Goal: Find specific page/section: Find specific page/section

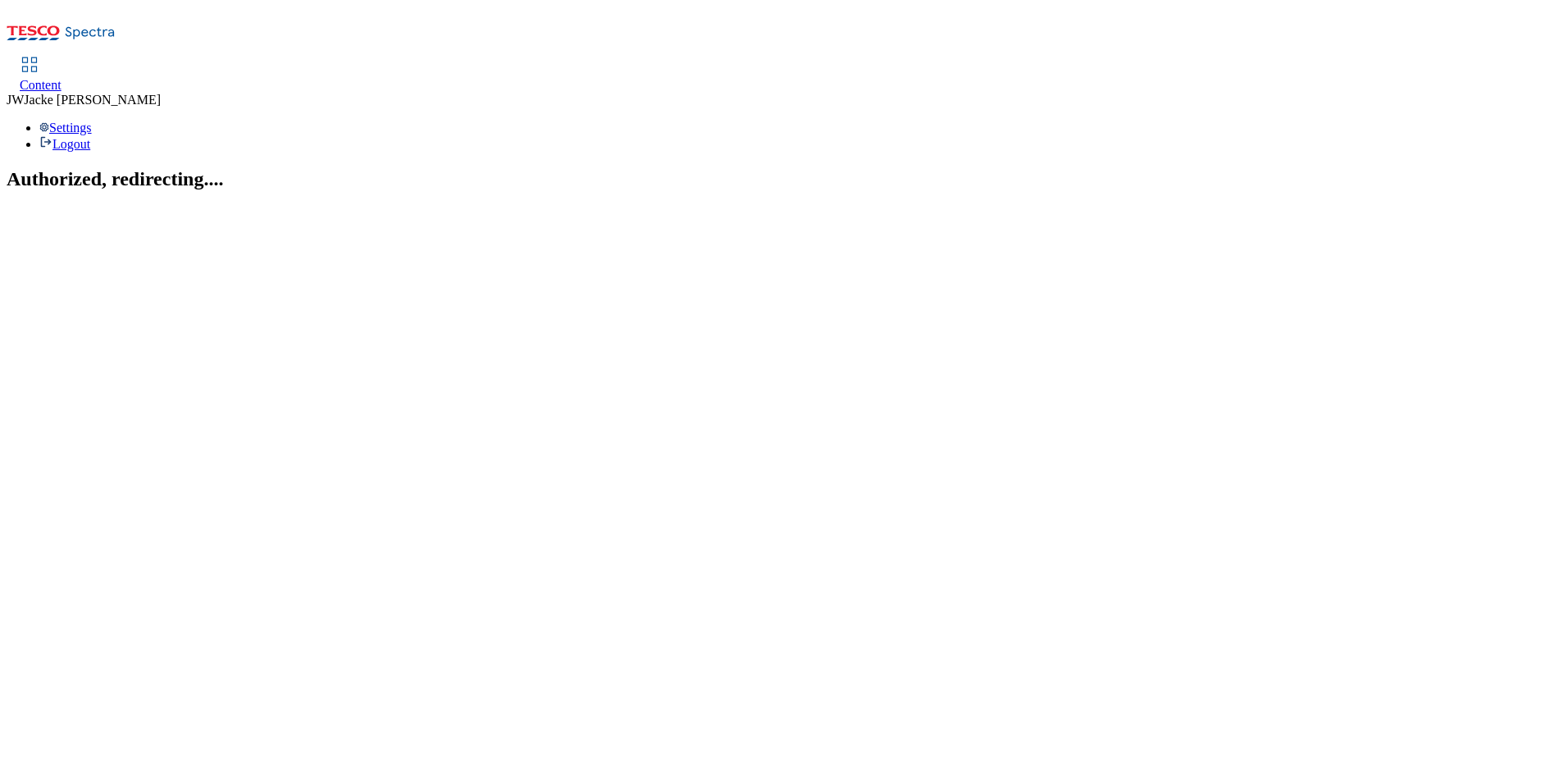
click at [62, 78] on span "Content" at bounding box center [40, 85] width 42 height 14
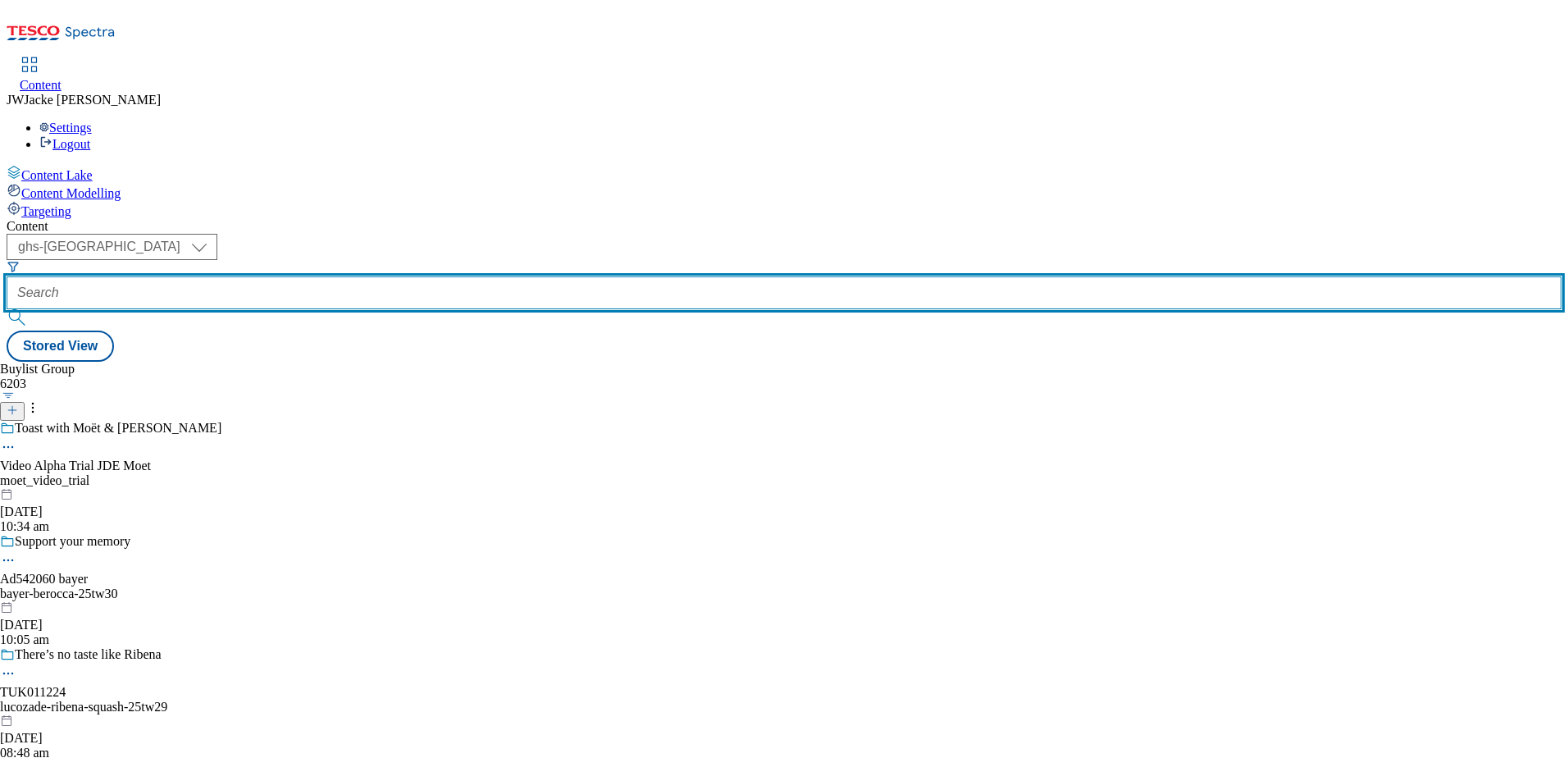
click at [425, 277] on input "text" at bounding box center [784, 293] width 1555 height 33
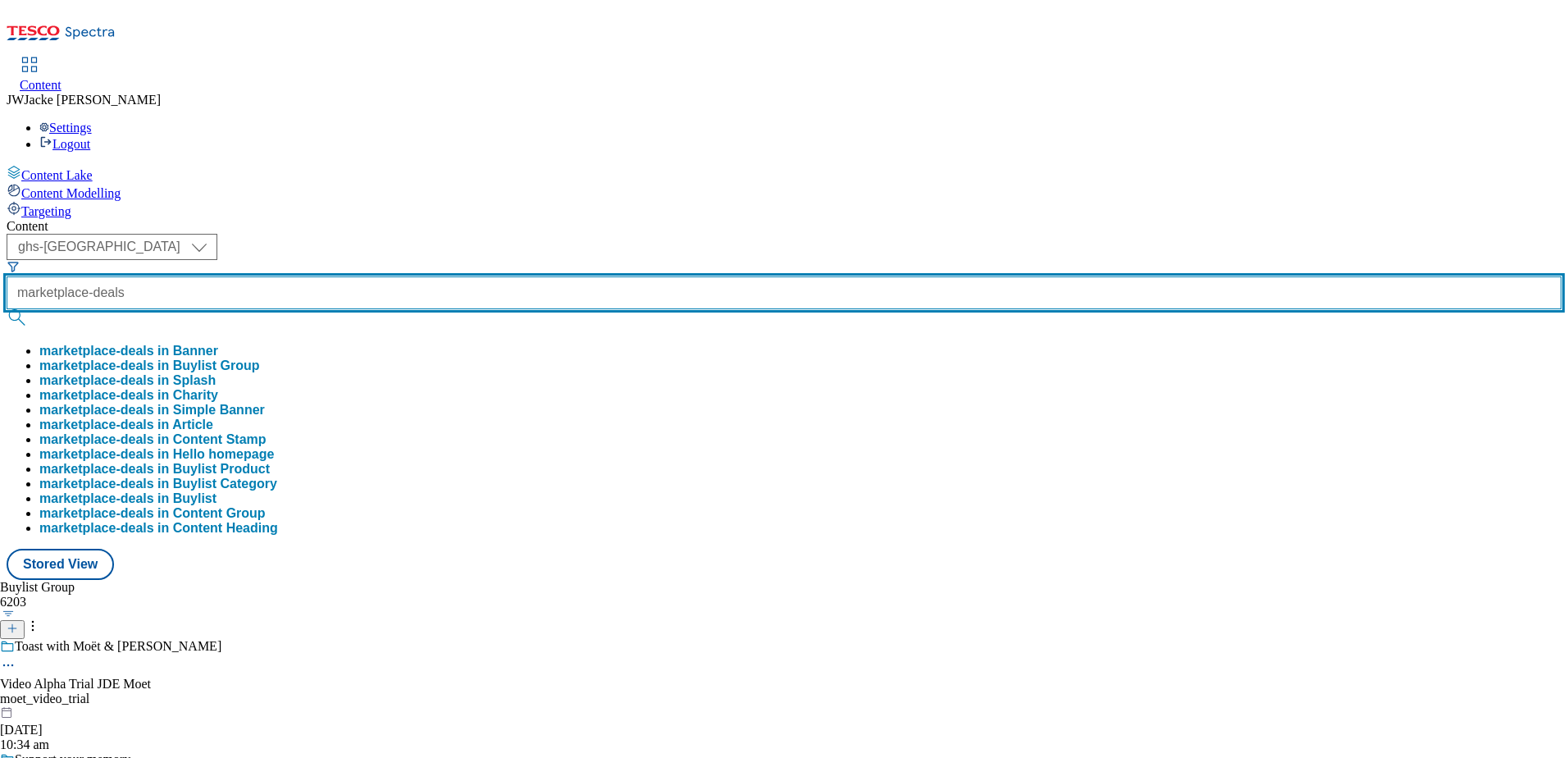
type input "marketplace-deals"
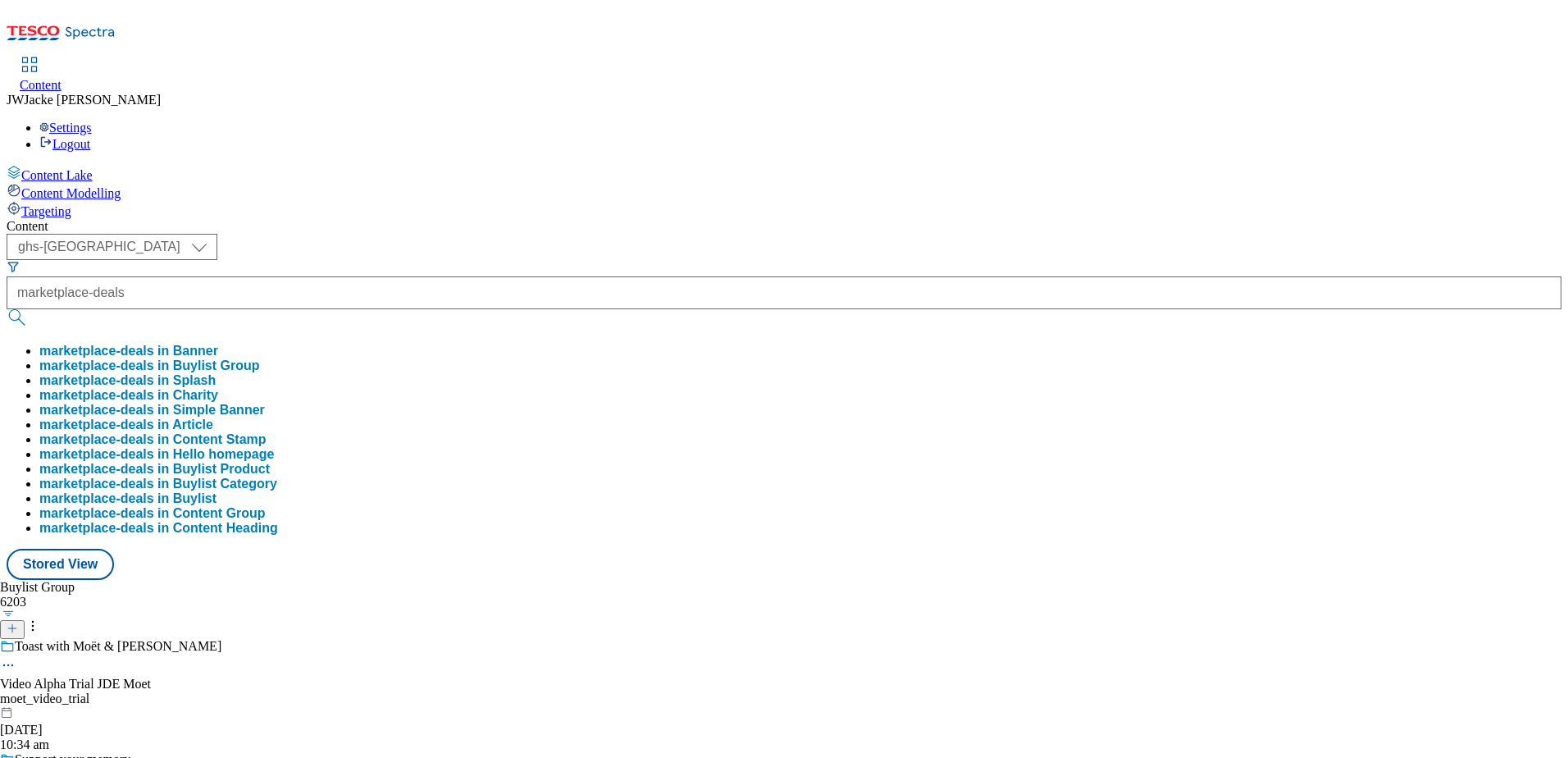
click at [260, 359] on button "marketplace-deals in Buylist Group" at bounding box center [150, 365] width 220 height 15
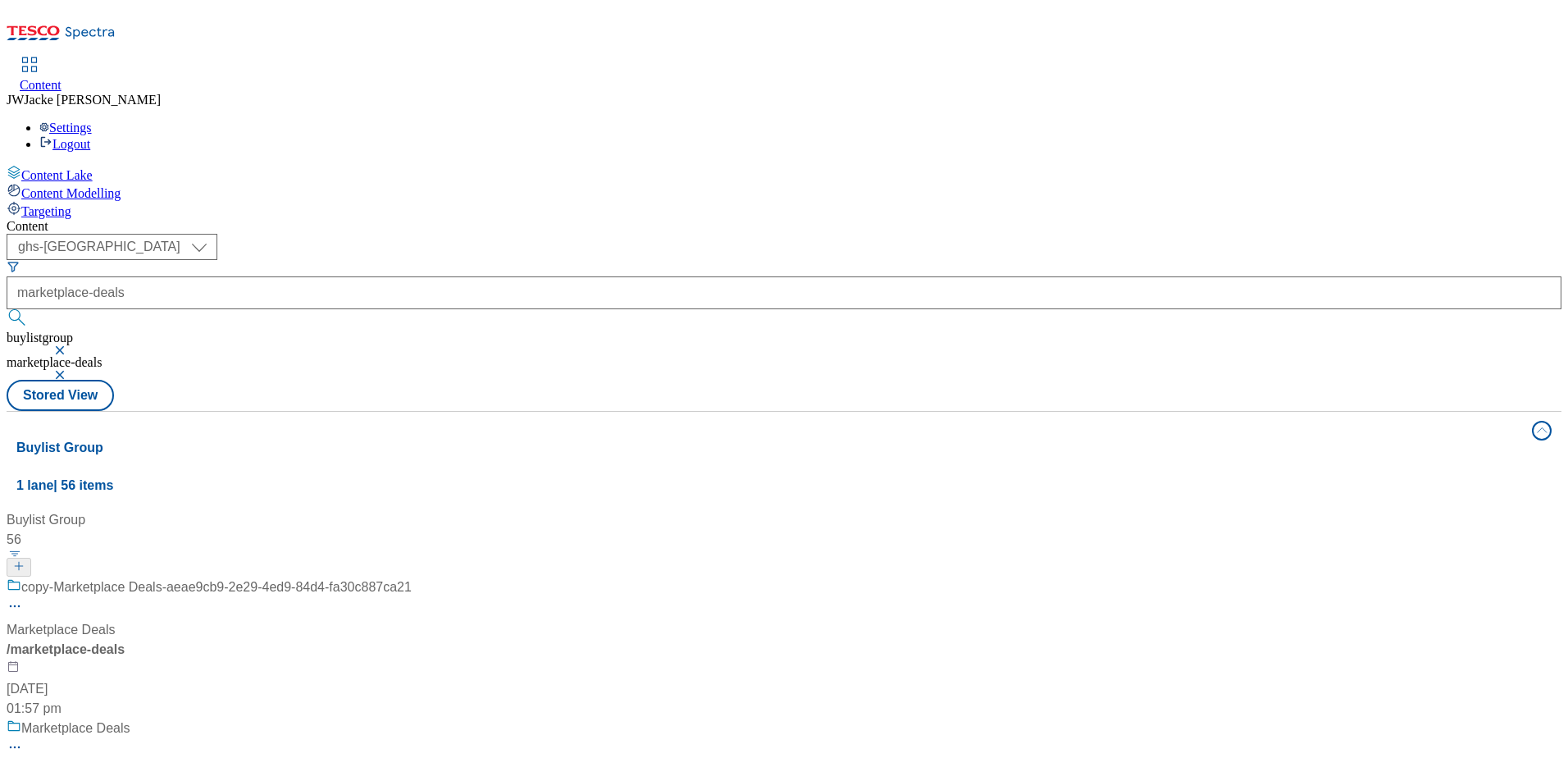
scroll to position [164, 0]
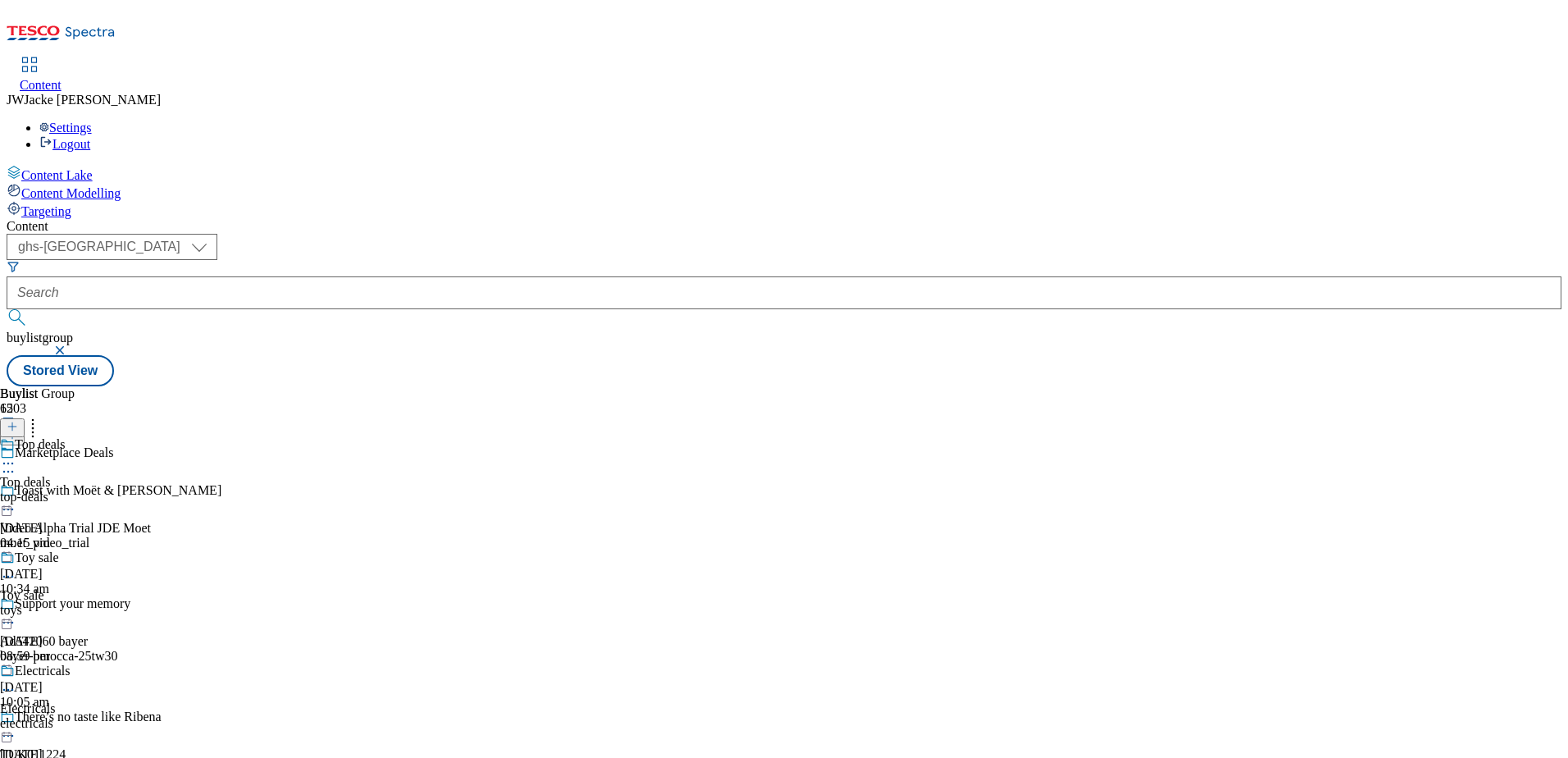
scroll to position [82, 0]
click at [71, 663] on div "Electricals" at bounding box center [43, 670] width 56 height 15
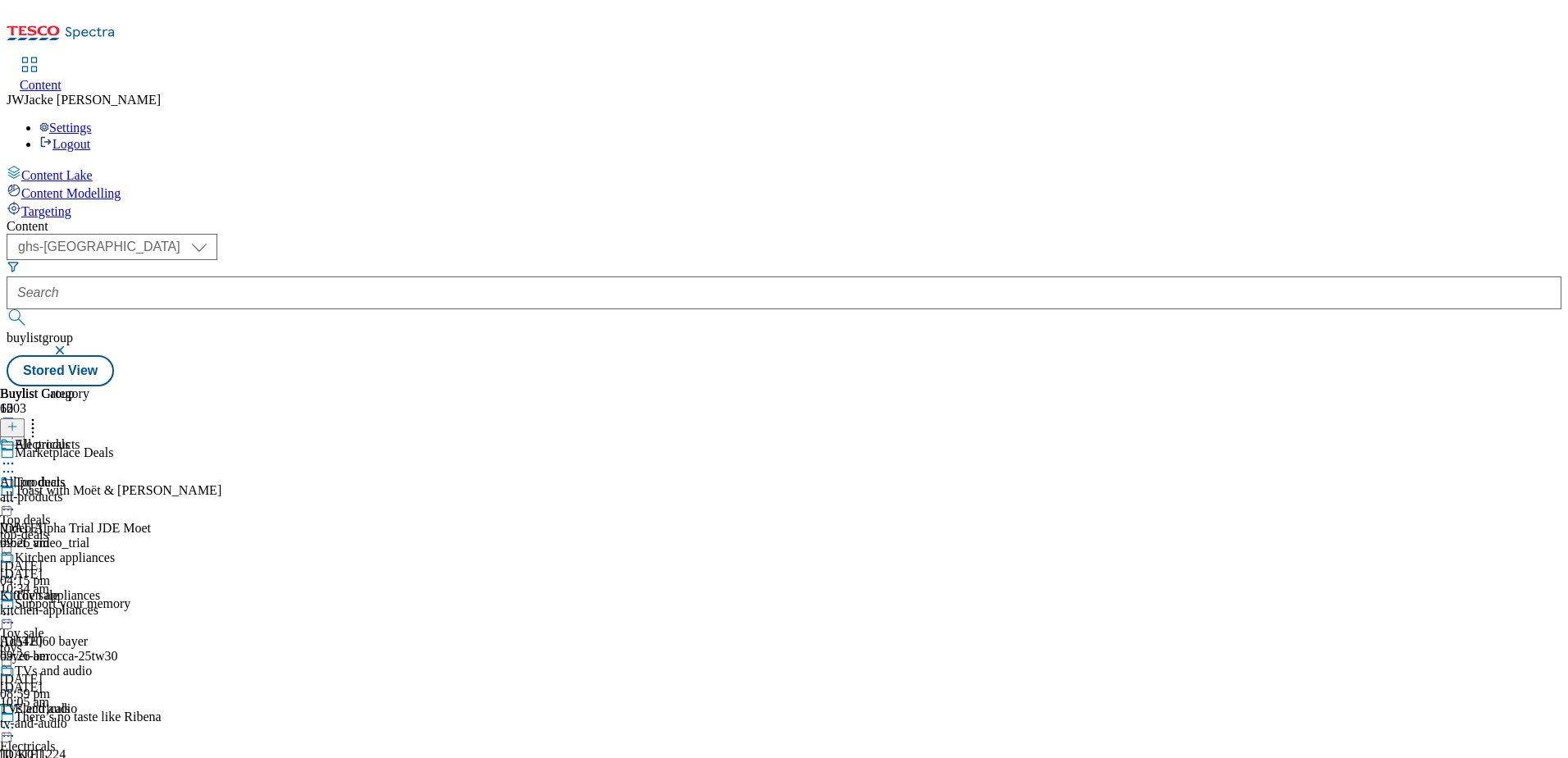
scroll to position [247, 0]
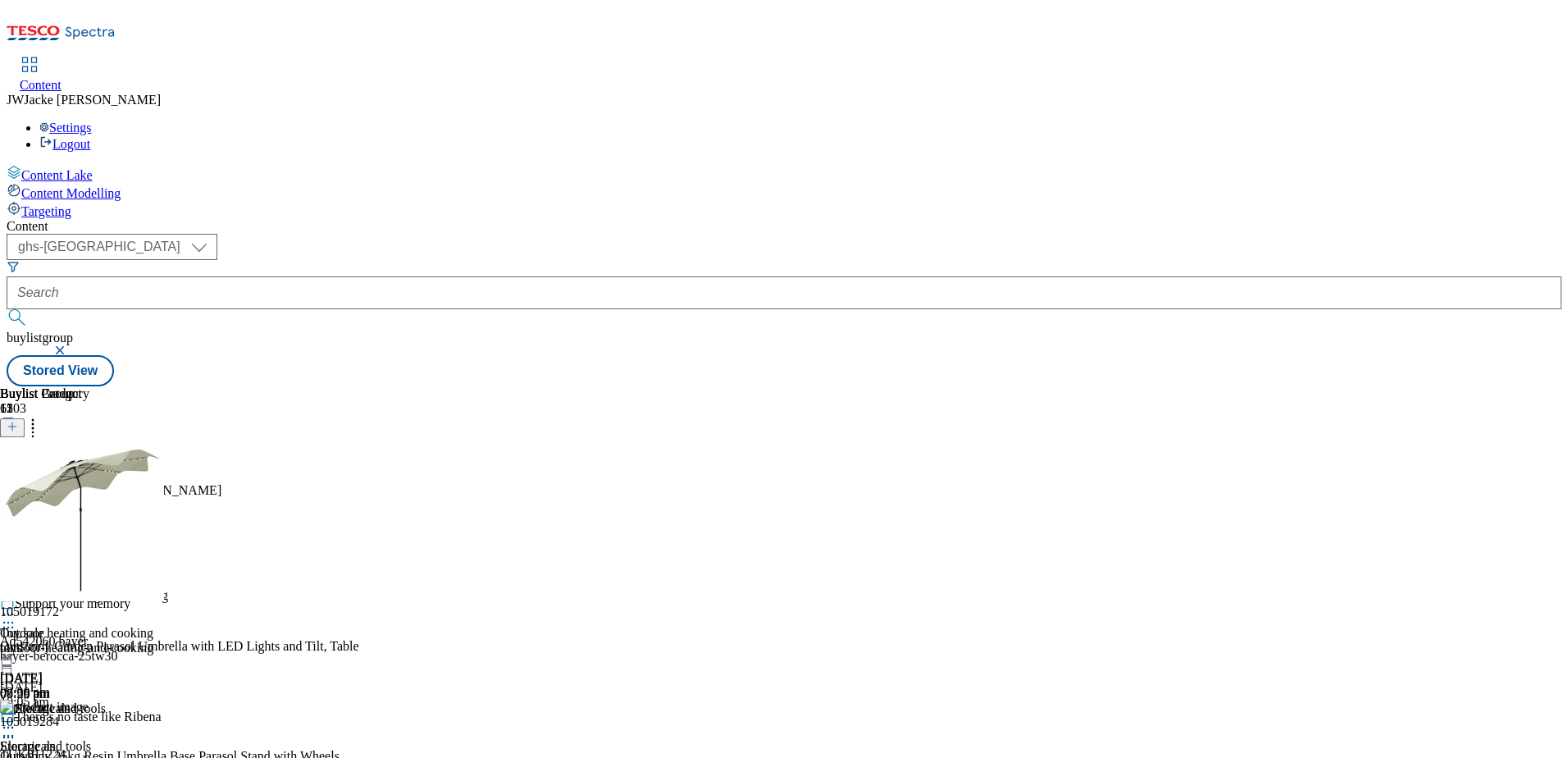
scroll to position [1962, 0]
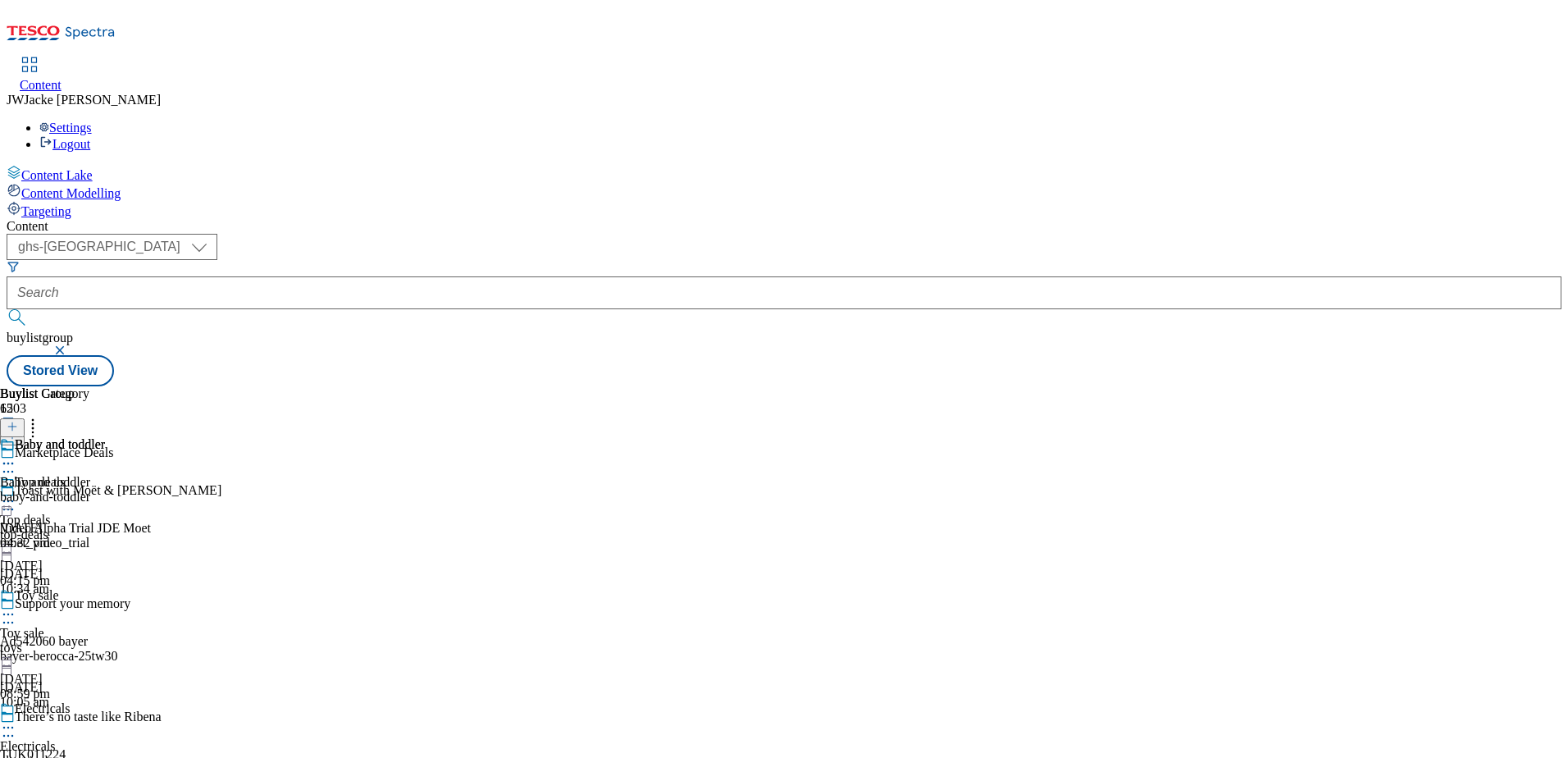
click at [105, 490] on div "baby-and-toddler" at bounding box center [52, 497] width 105 height 15
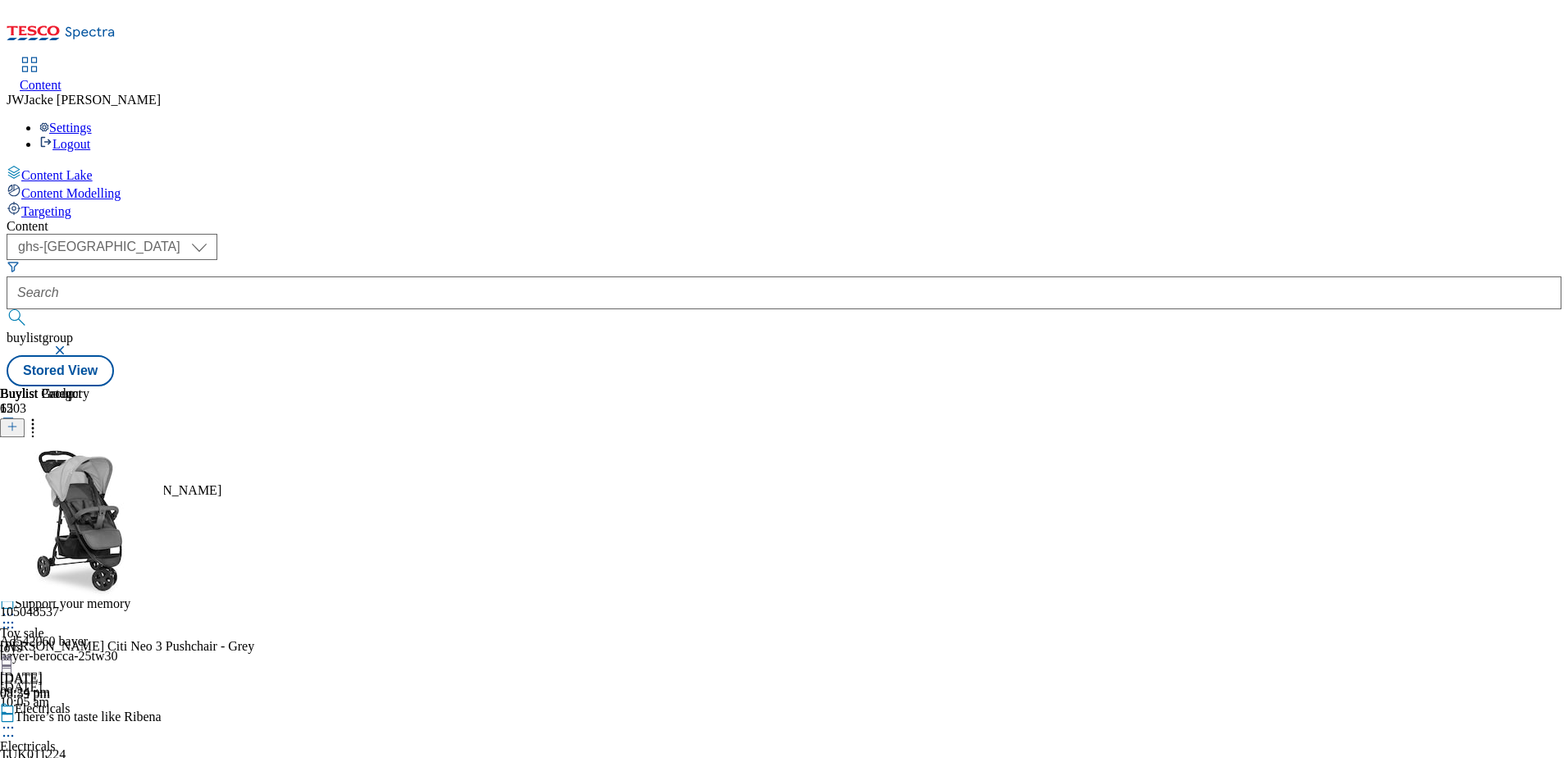
scroll to position [1401, 0]
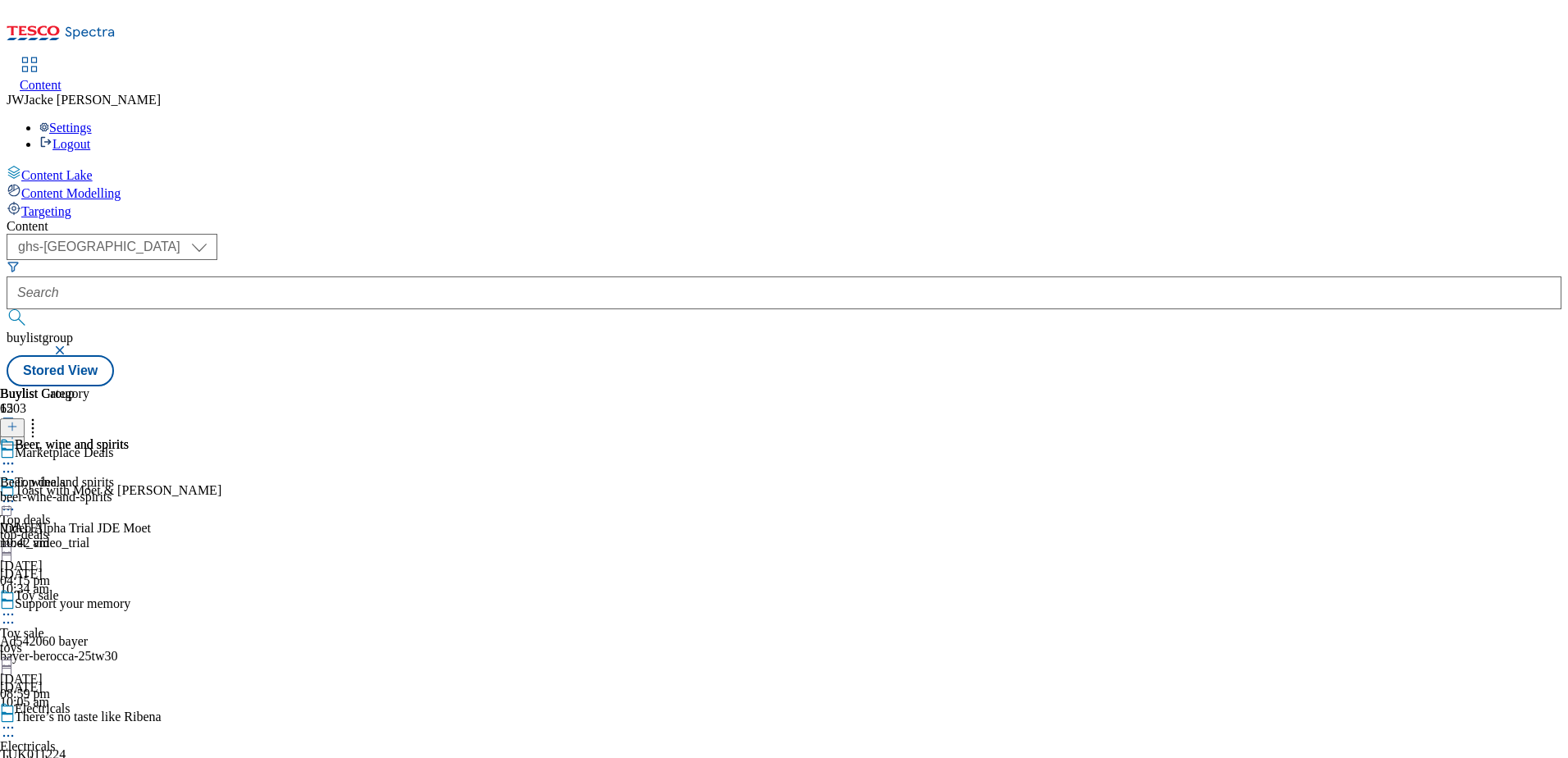
click at [129, 490] on div "beer-wine-and-spirits" at bounding box center [64, 497] width 129 height 15
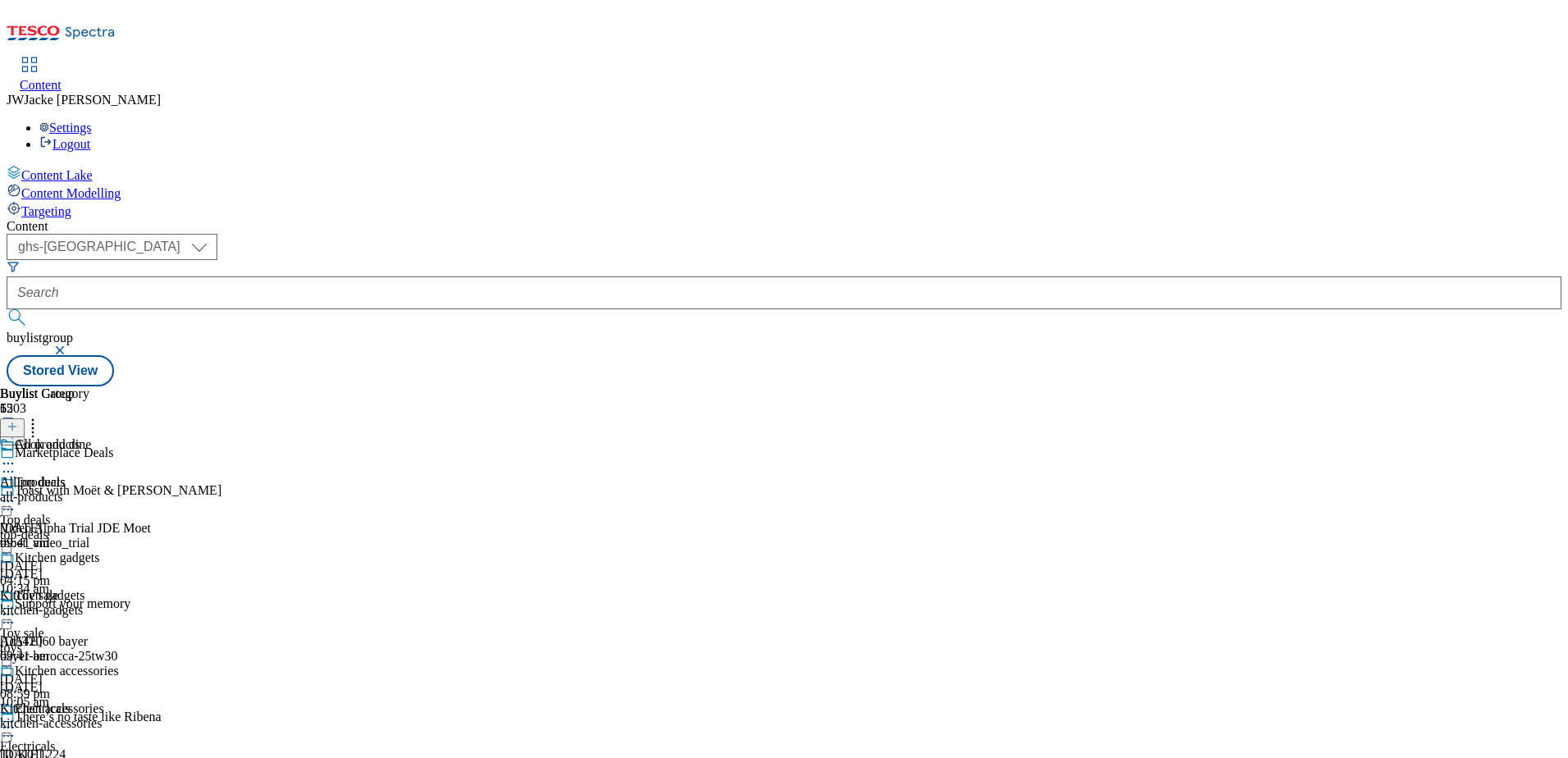
scroll to position [732, 0]
click at [143, 490] on div "health-and-beauty" at bounding box center [72, 497] width 143 height 15
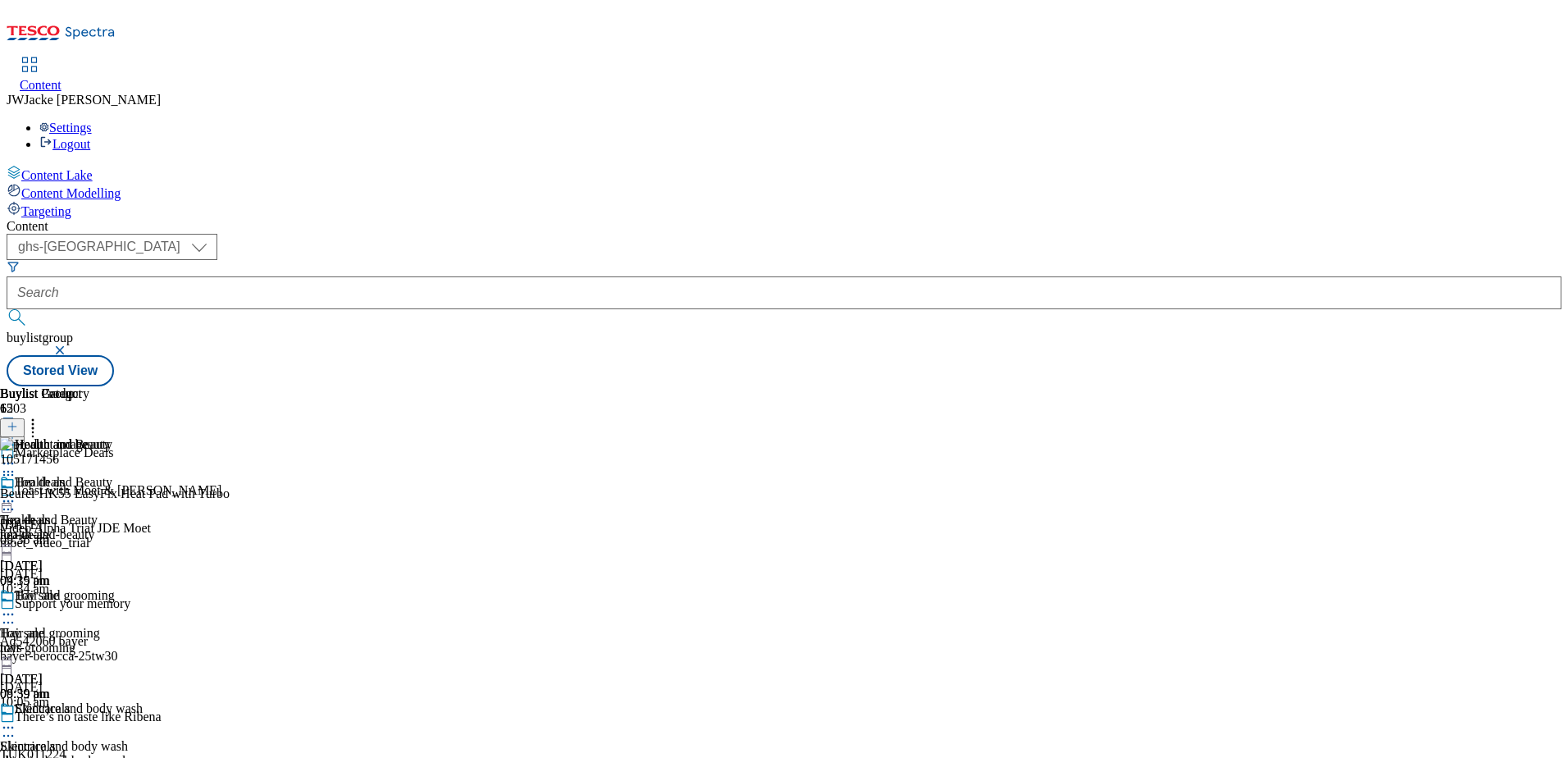
click at [143, 588] on div "Hair and grooming Hair and grooming hair-grooming 10 Sept 2025 09:39 am" at bounding box center [72, 644] width 143 height 113
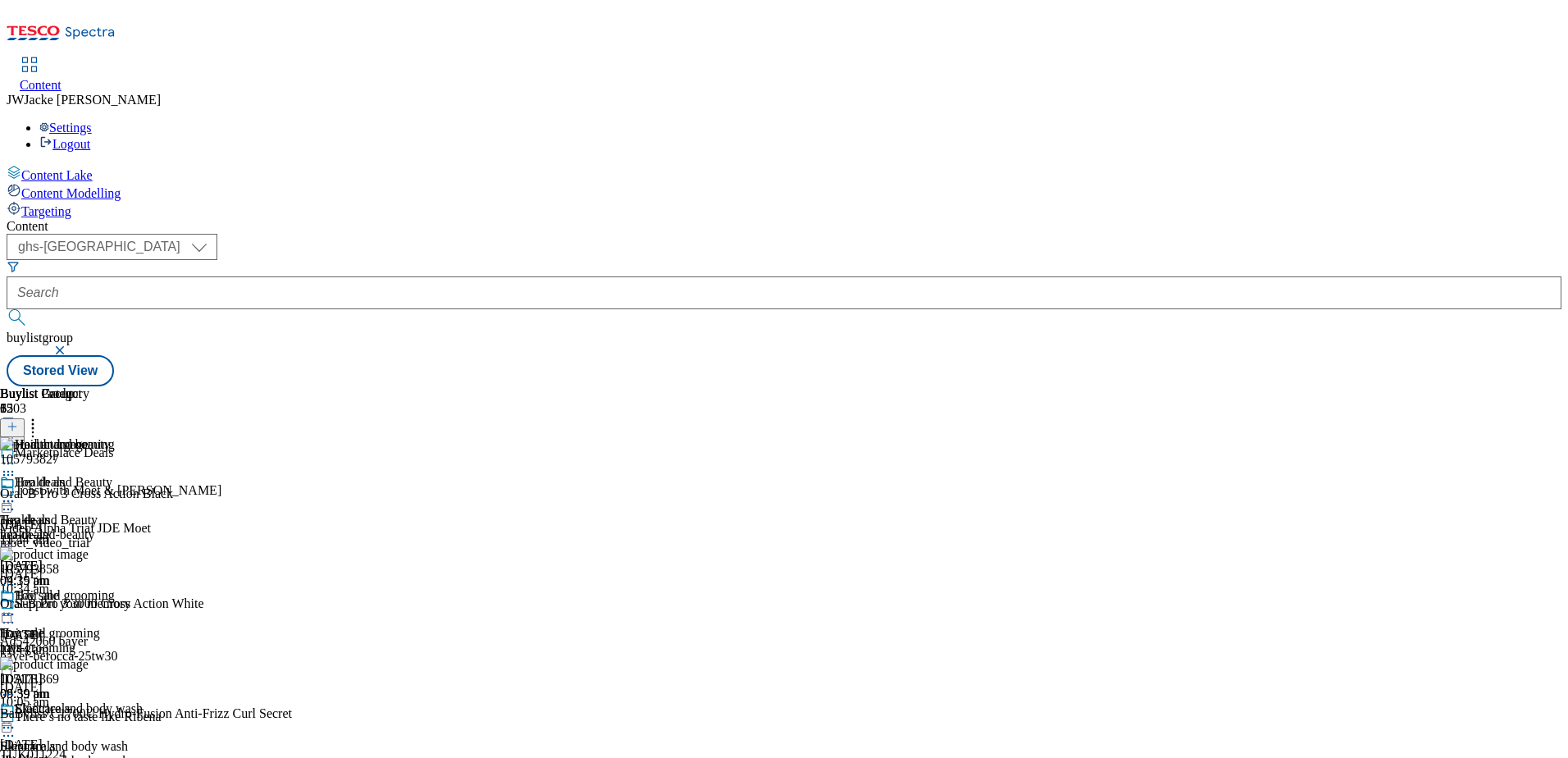
click at [143, 528] on div "health-and-beauty" at bounding box center [72, 535] width 143 height 15
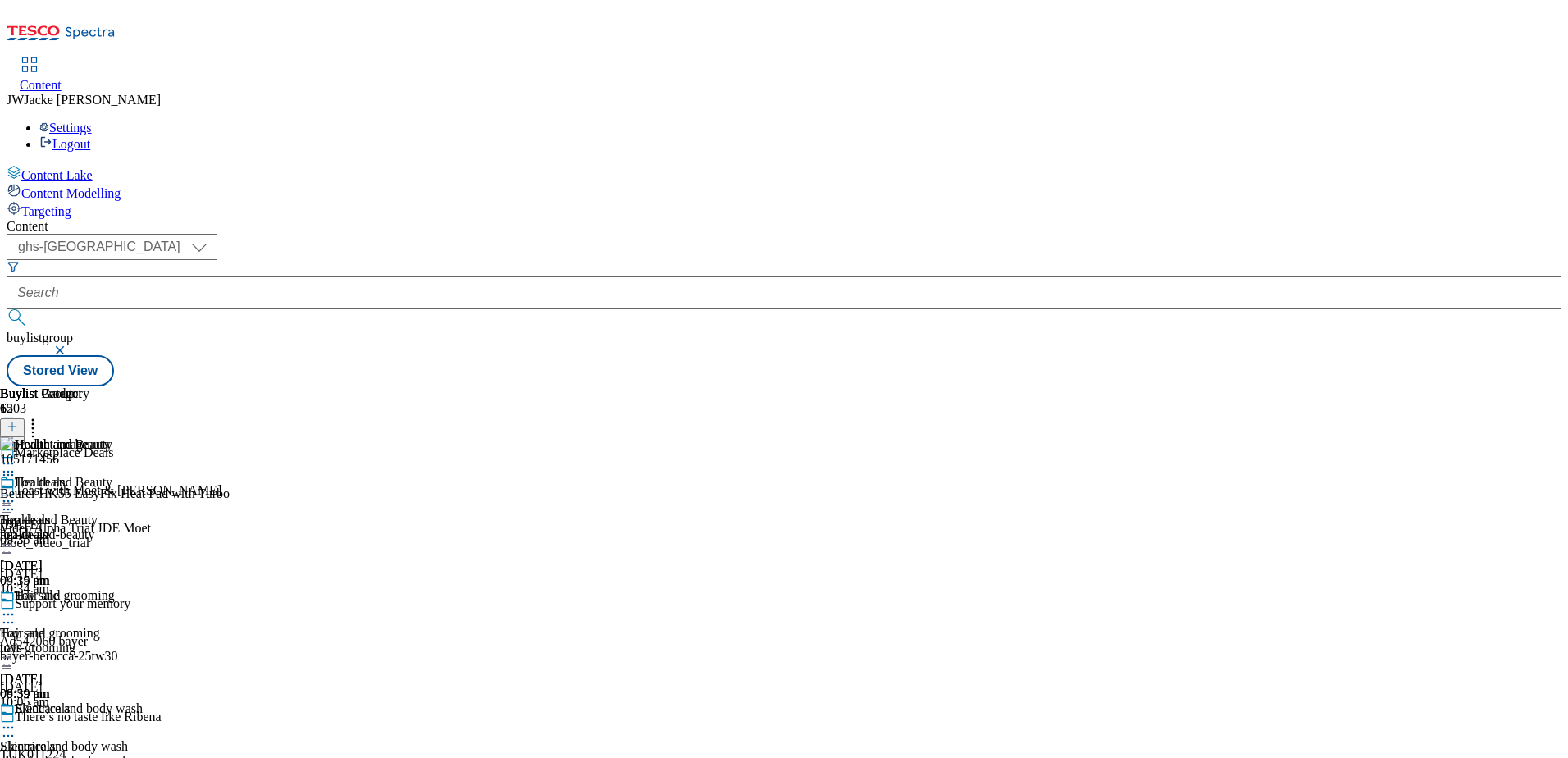
scroll to position [568, 0]
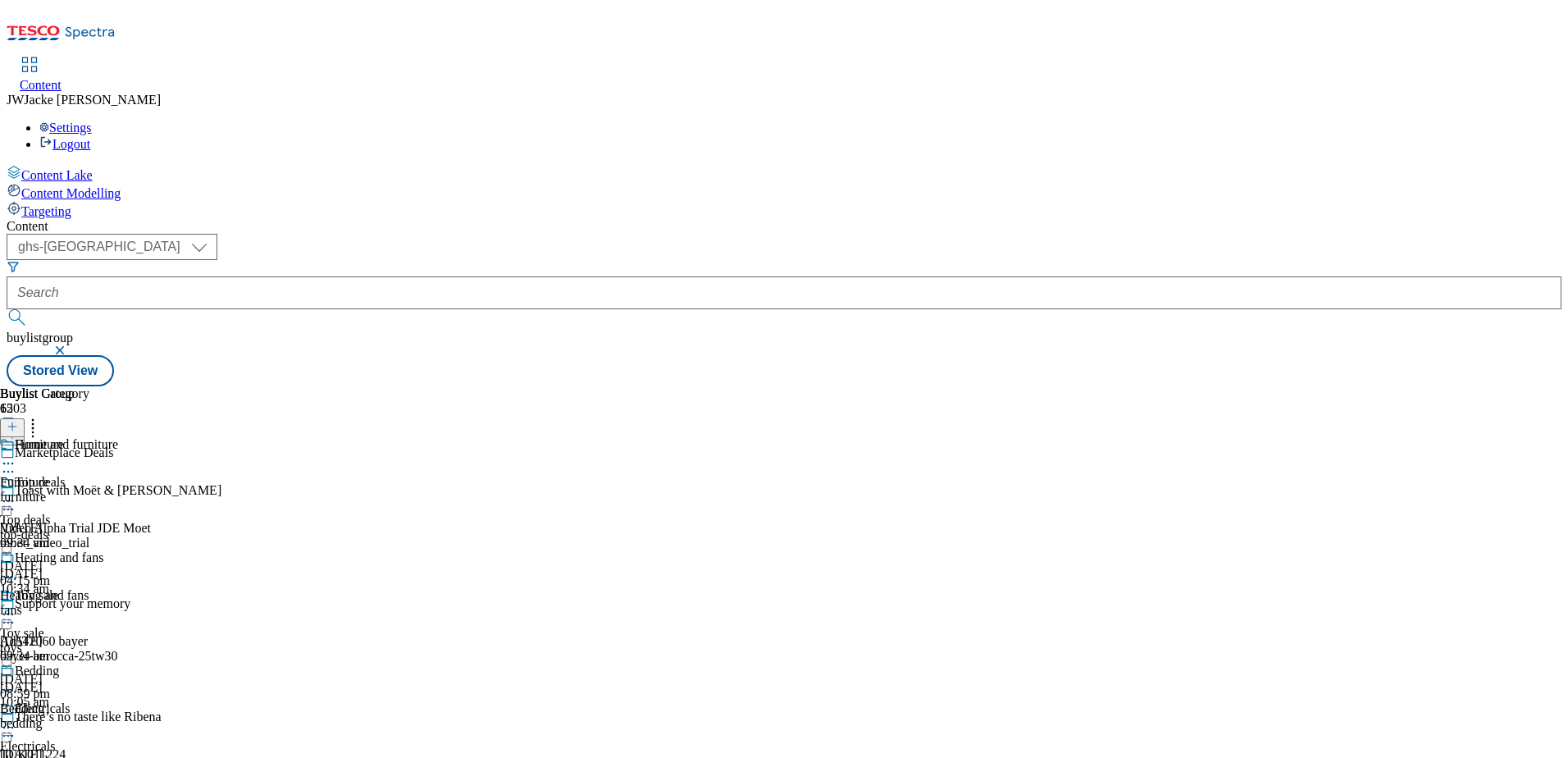
scroll to position [1388, 0]
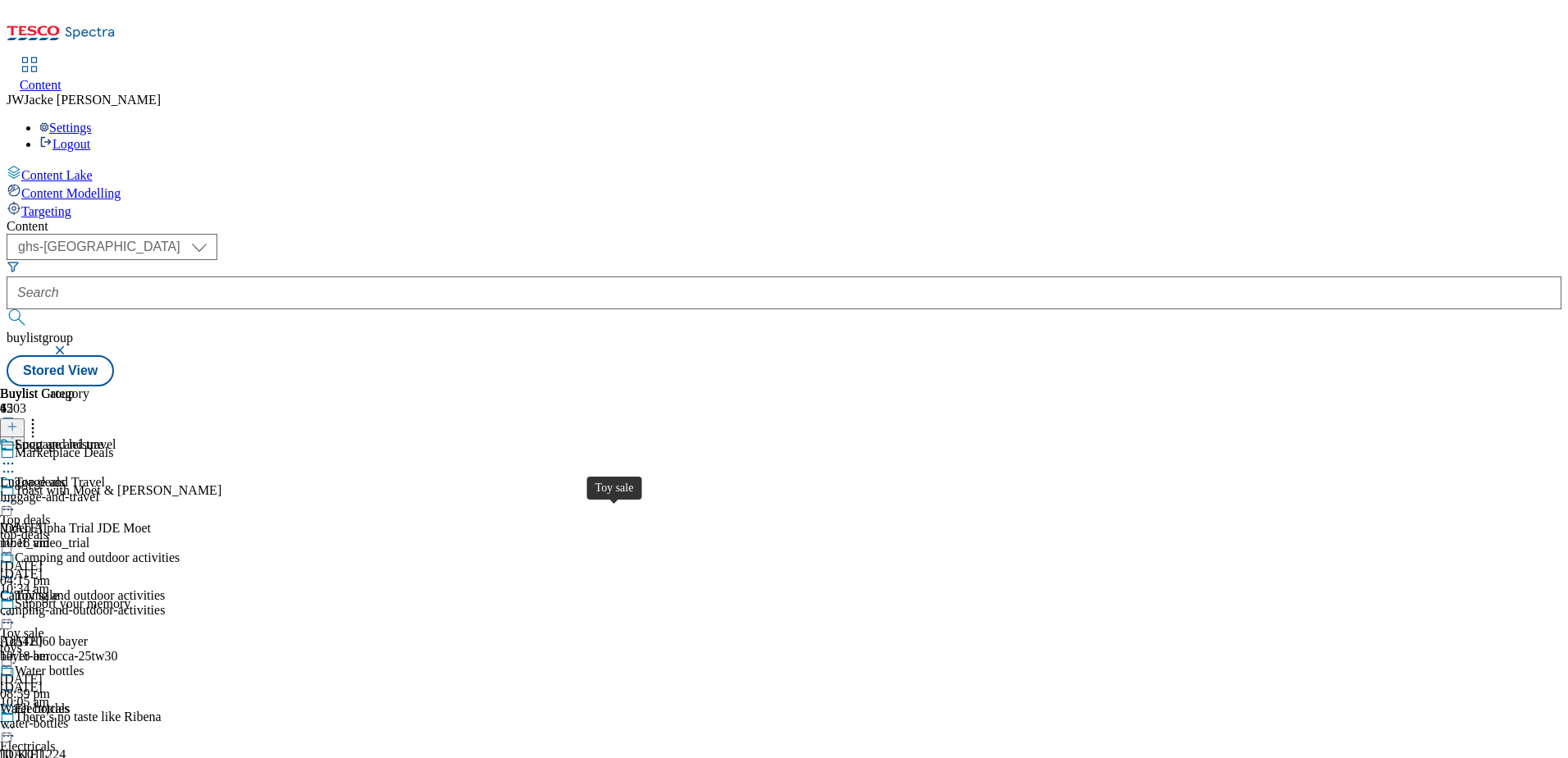
click at [44, 626] on span "Toy sale" at bounding box center [22, 632] width 44 height 15
